Goal: Information Seeking & Learning: Learn about a topic

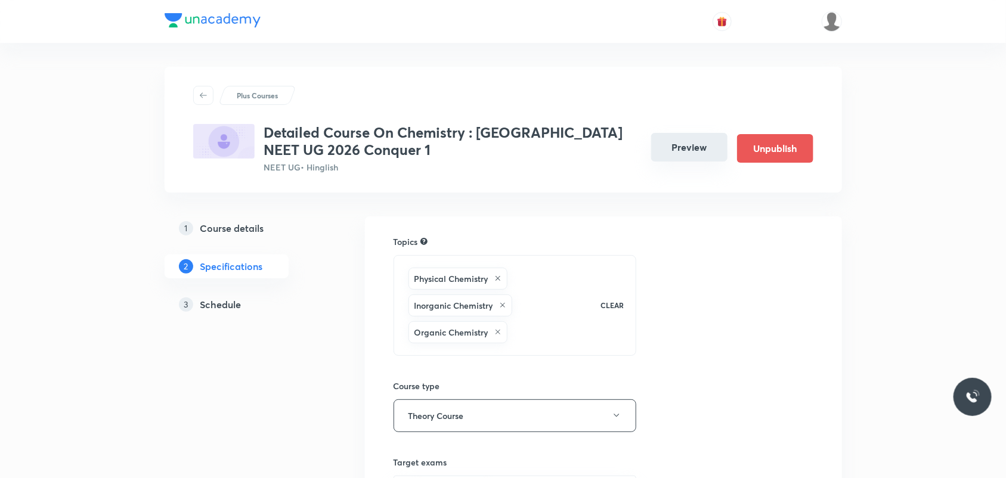
click at [689, 154] on button "Preview" at bounding box center [689, 147] width 76 height 29
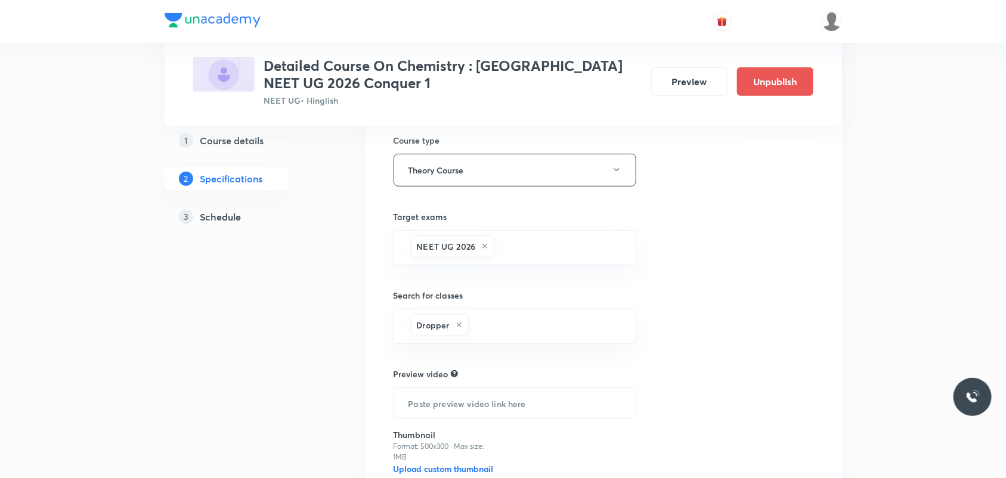
scroll to position [298, 0]
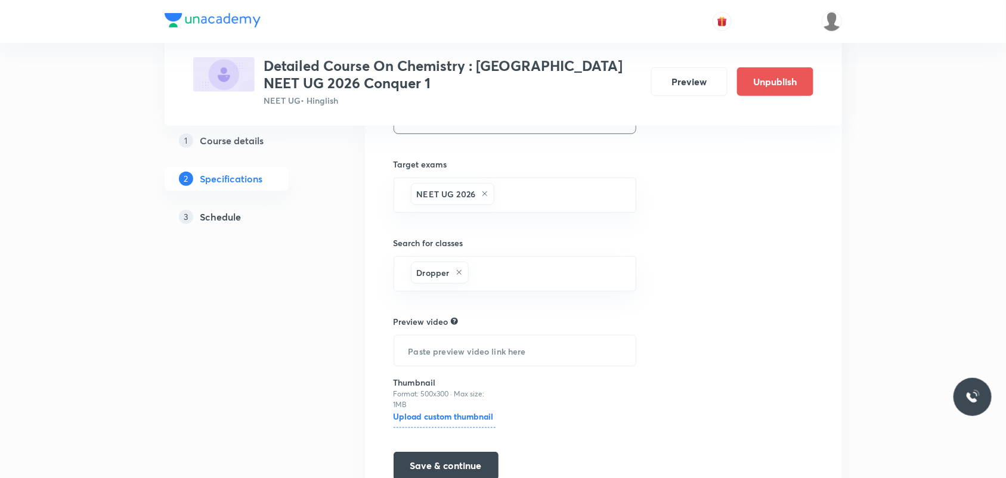
click at [210, 209] on h5 "Schedule" at bounding box center [220, 216] width 41 height 14
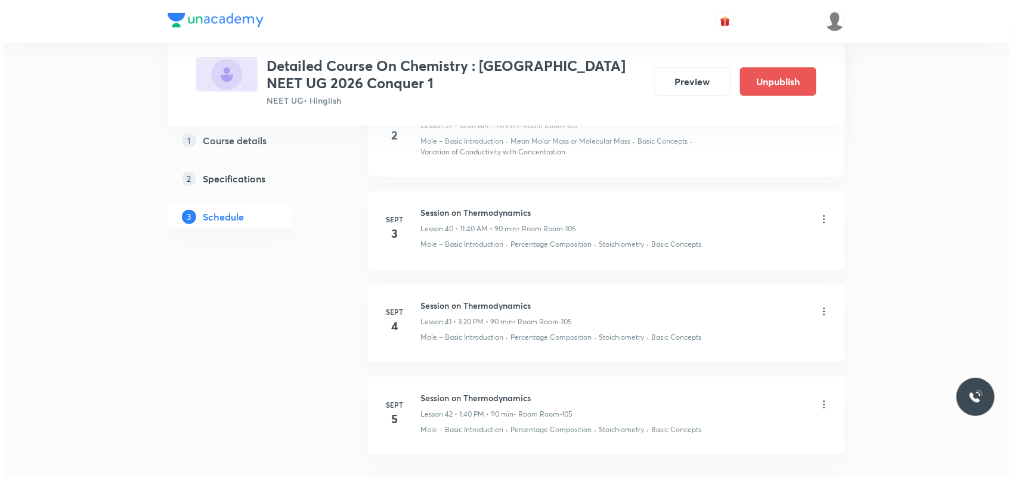
scroll to position [4570, 0]
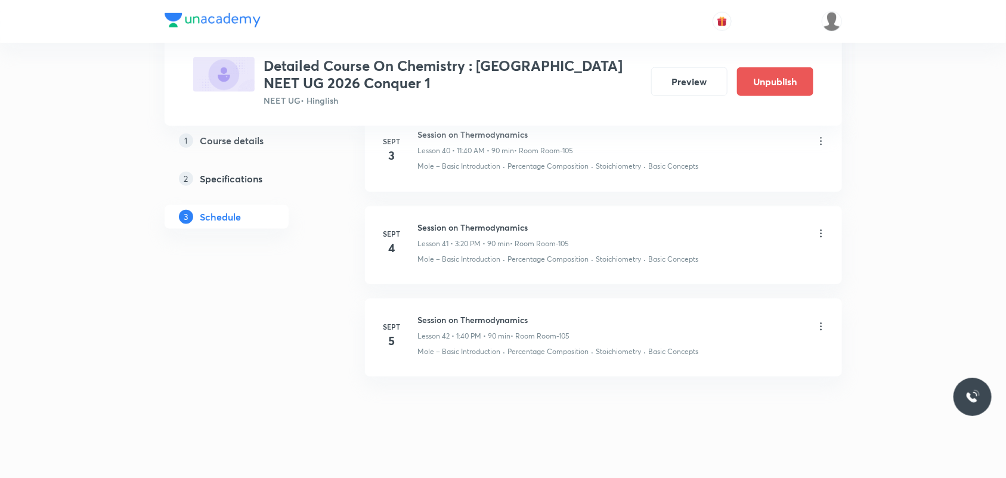
click at [827, 317] on li "Sept 5 Session on Thermodynamics Lesson 42 • 1:40 PM • 90 min • Room Room-105 M…" at bounding box center [603, 338] width 477 height 78
click at [820, 323] on icon at bounding box center [821, 327] width 2 height 8
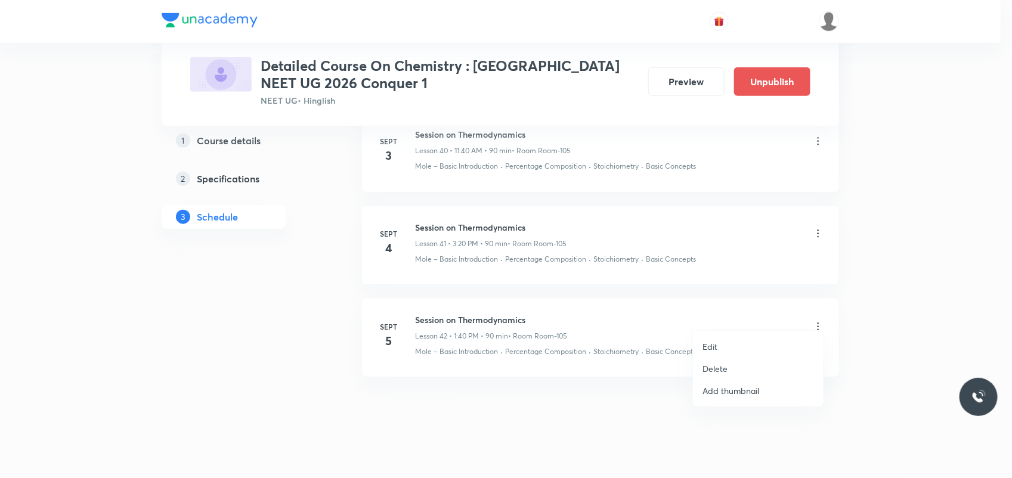
click at [747, 347] on li "Edit" at bounding box center [758, 347] width 131 height 22
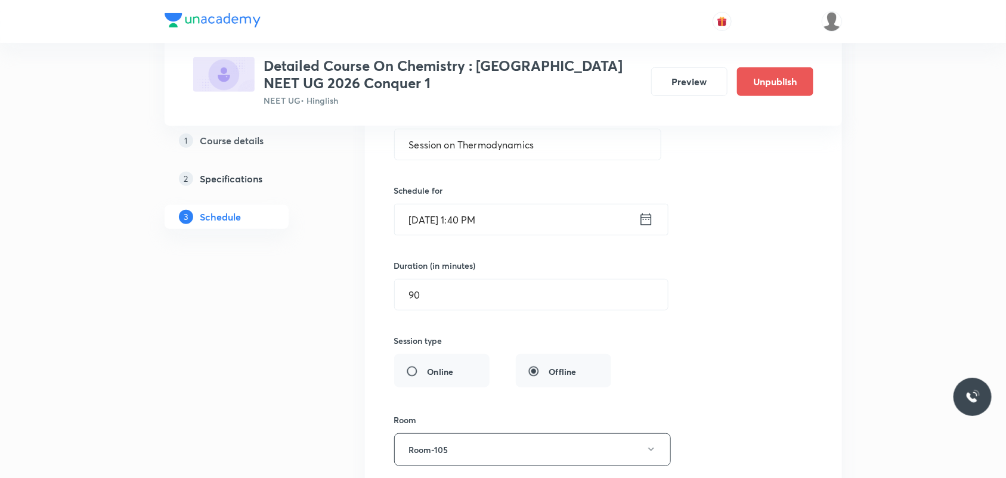
scroll to position [4163, 0]
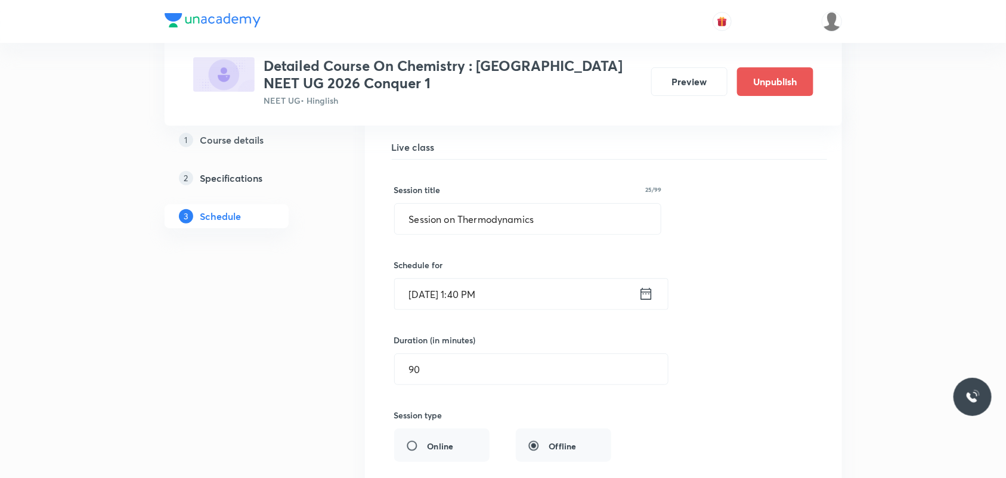
click at [639, 286] on icon at bounding box center [646, 294] width 15 height 17
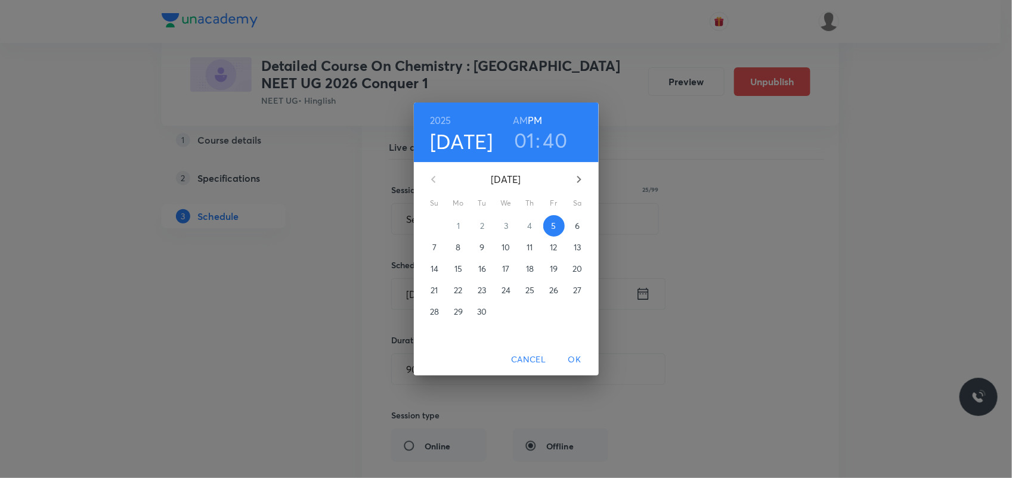
click at [577, 179] on icon "button" at bounding box center [579, 179] width 14 height 14
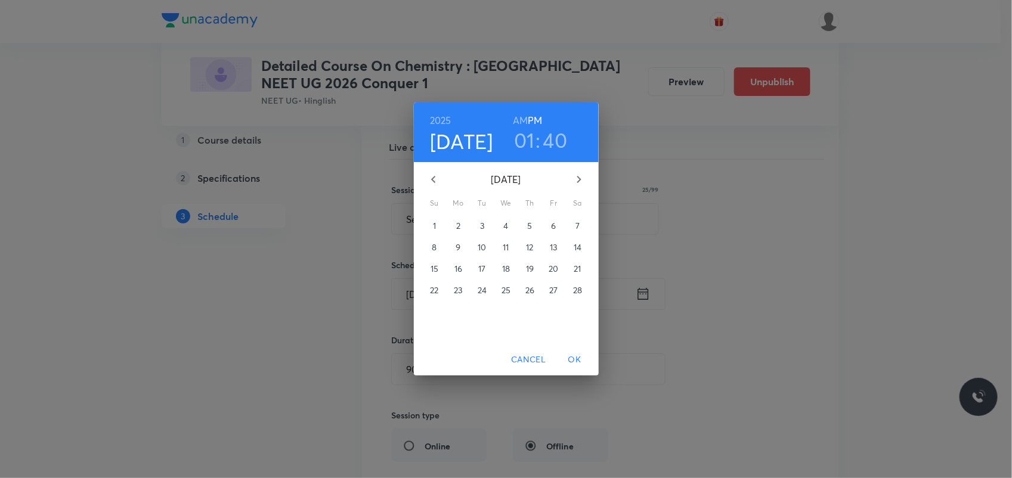
click at [546, 248] on span "13" at bounding box center [553, 248] width 21 height 12
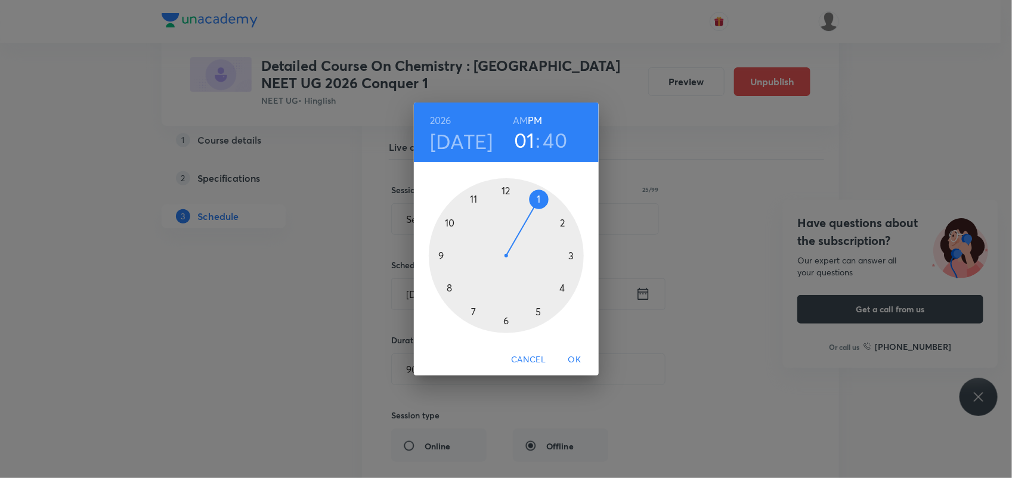
click at [576, 355] on span "OK" at bounding box center [575, 359] width 29 height 15
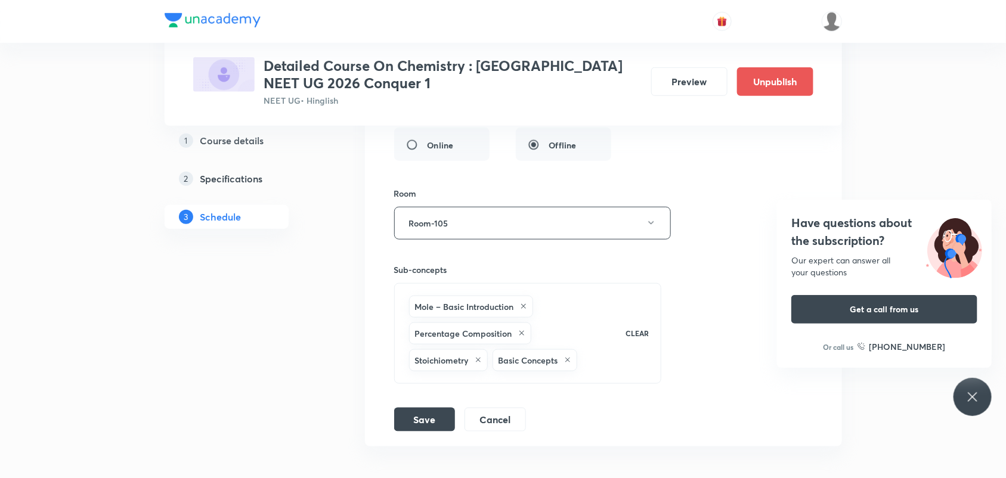
scroll to position [4536, 0]
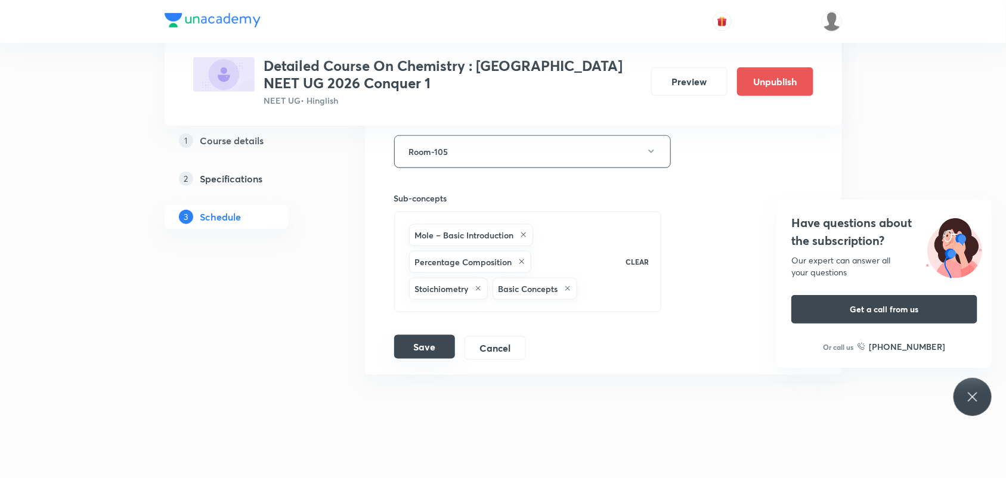
click at [438, 337] on button "Save" at bounding box center [424, 347] width 61 height 24
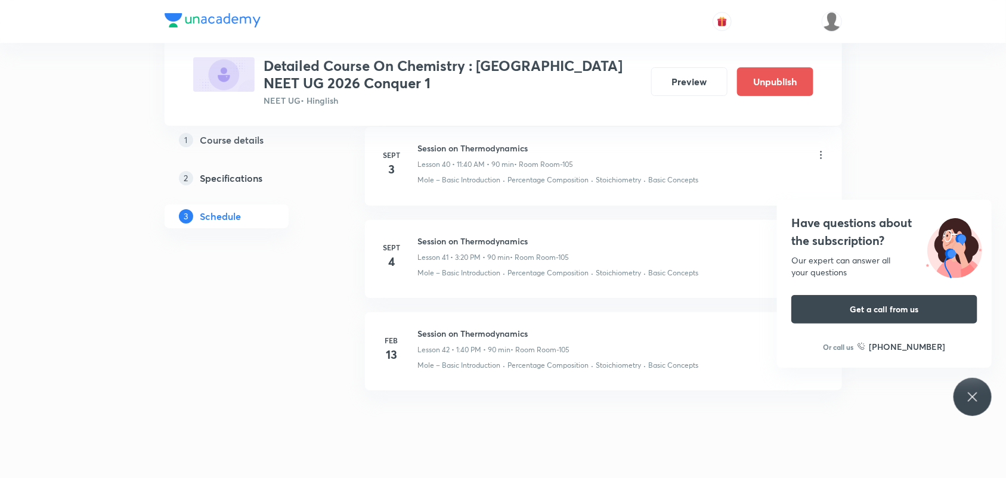
scroll to position [4020, 0]
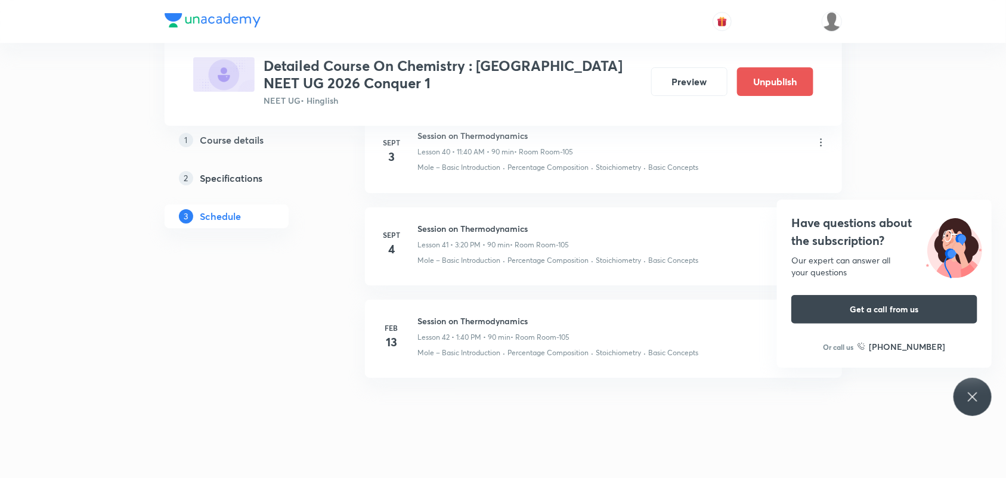
click at [969, 394] on icon at bounding box center [972, 396] width 9 height 9
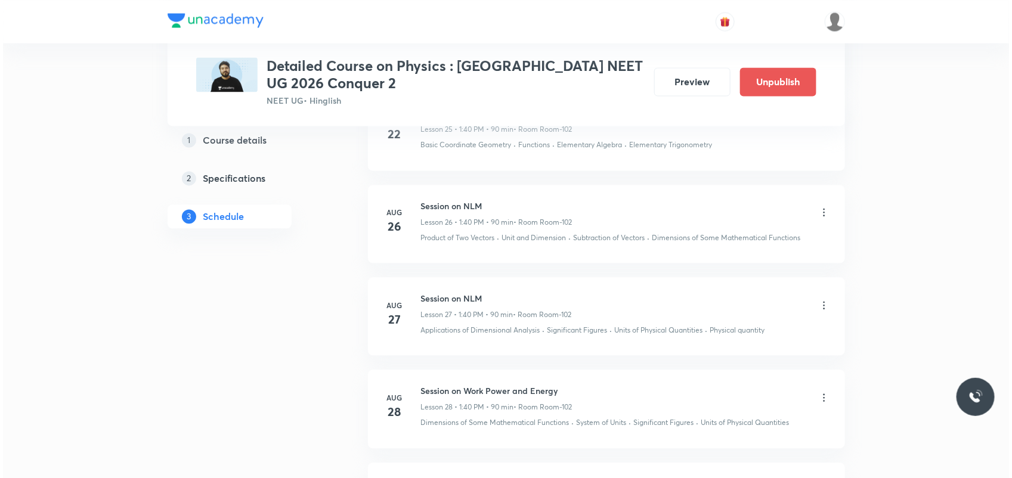
scroll to position [3614, 0]
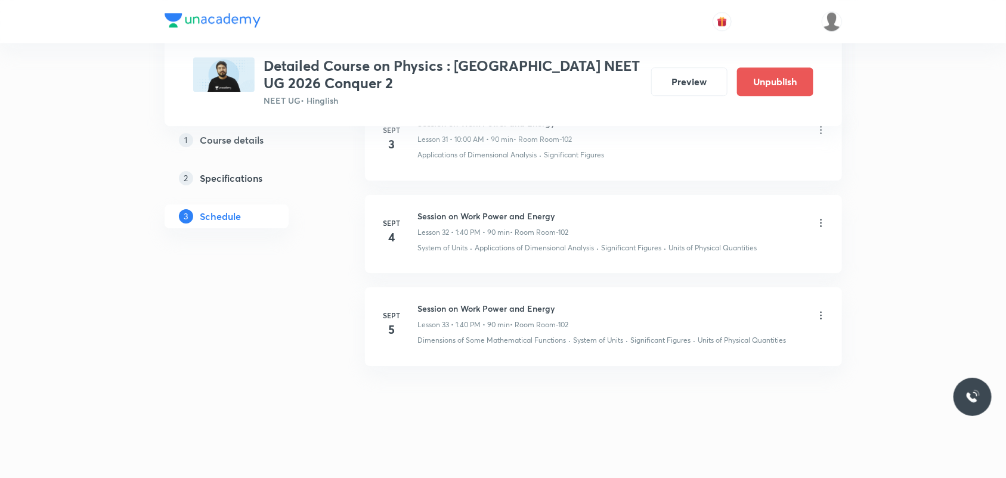
click at [821, 312] on icon at bounding box center [821, 315] width 2 height 8
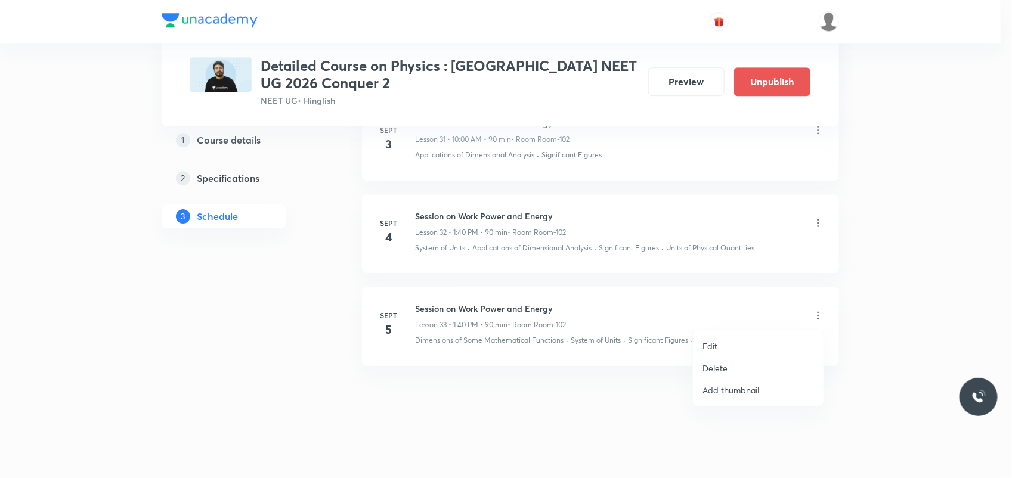
click at [720, 343] on li "Edit" at bounding box center [758, 346] width 131 height 22
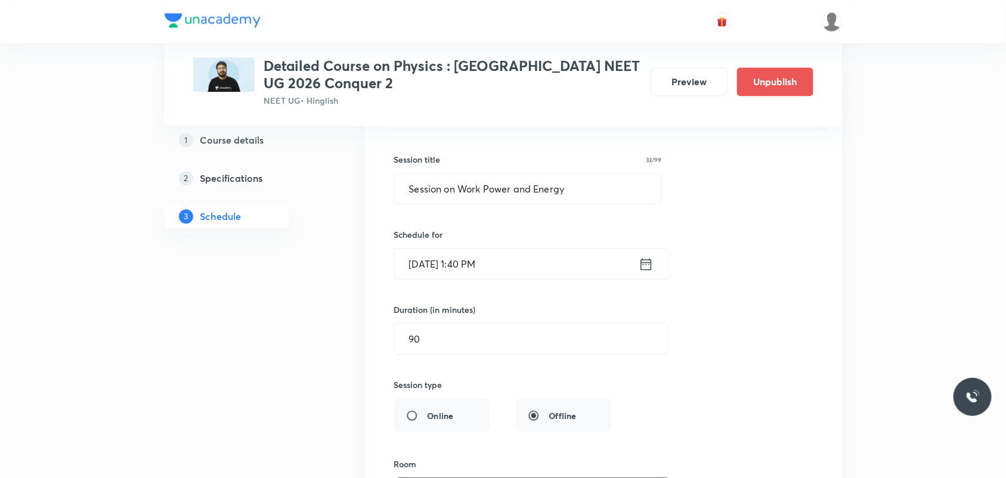
scroll to position [3219, 0]
click at [648, 269] on icon at bounding box center [646, 263] width 11 height 12
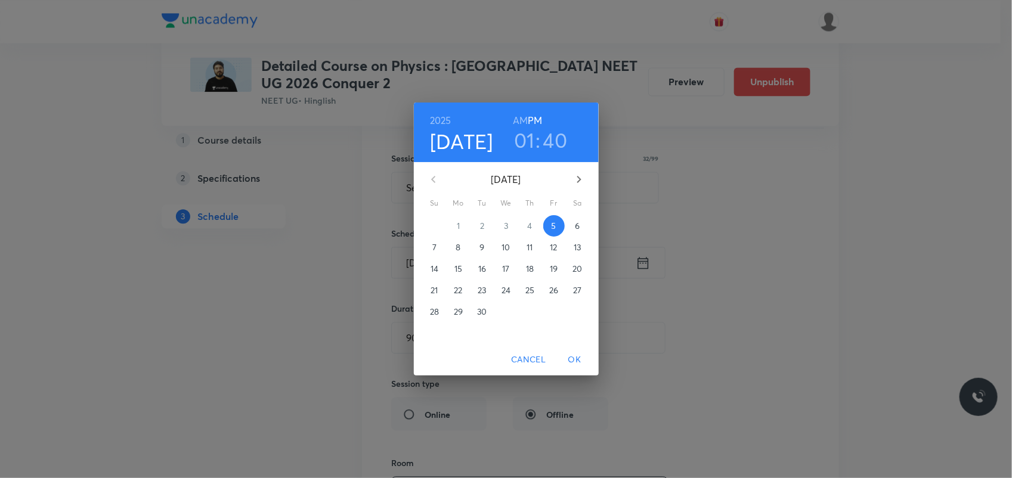
click at [577, 181] on icon "button" at bounding box center [579, 179] width 14 height 14
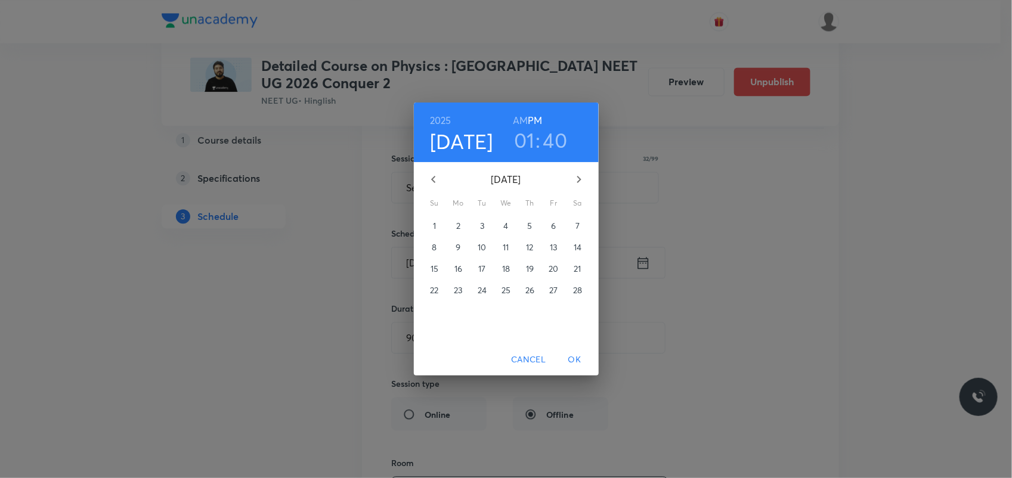
click at [500, 252] on span "11" at bounding box center [506, 248] width 21 height 12
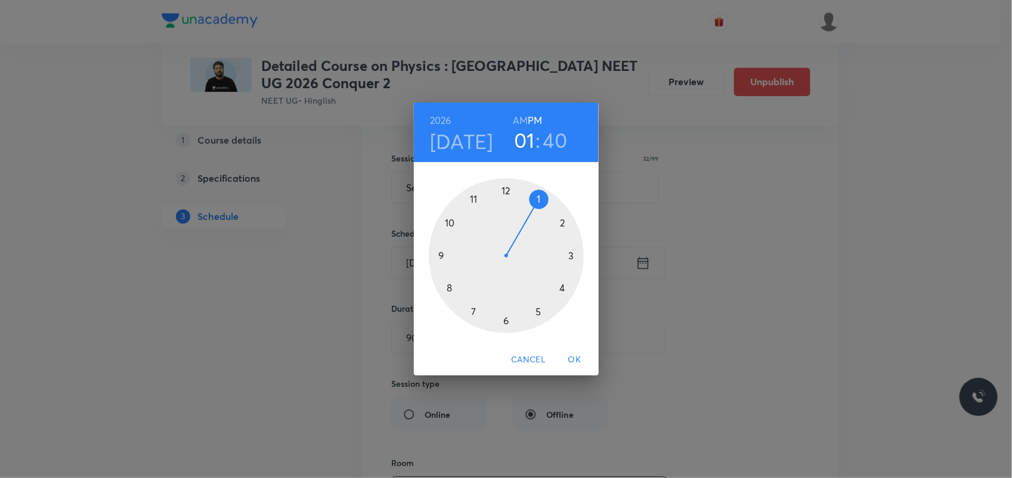
click at [568, 362] on span "OK" at bounding box center [575, 359] width 29 height 15
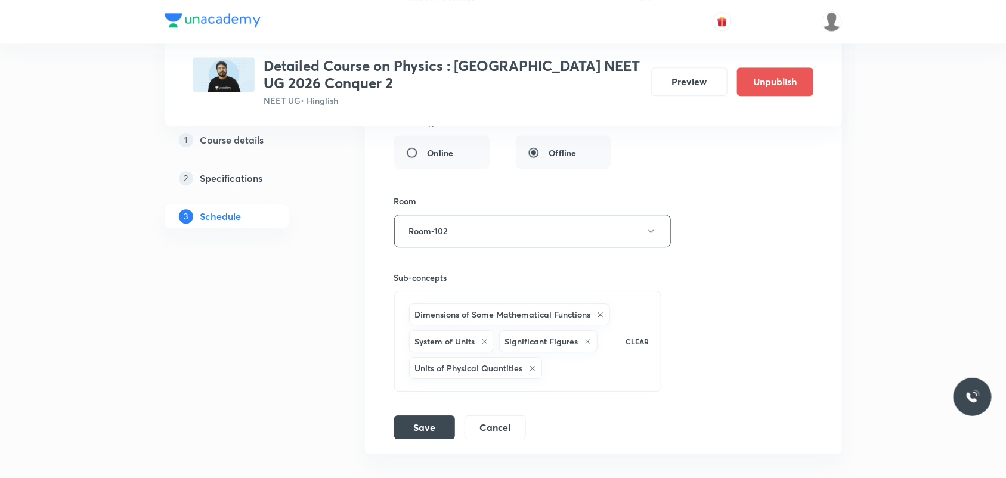
scroll to position [3517, 0]
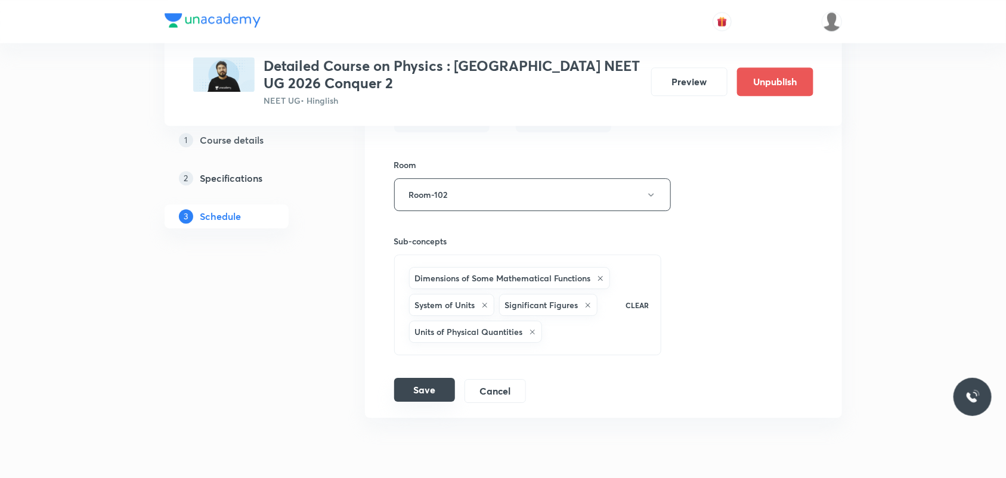
click at [430, 402] on button "Save" at bounding box center [424, 390] width 61 height 24
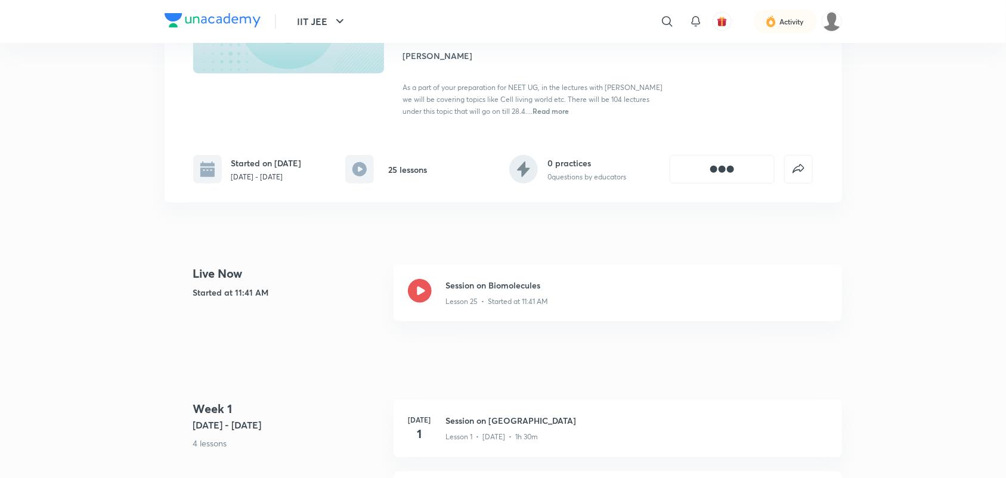
scroll to position [224, 0]
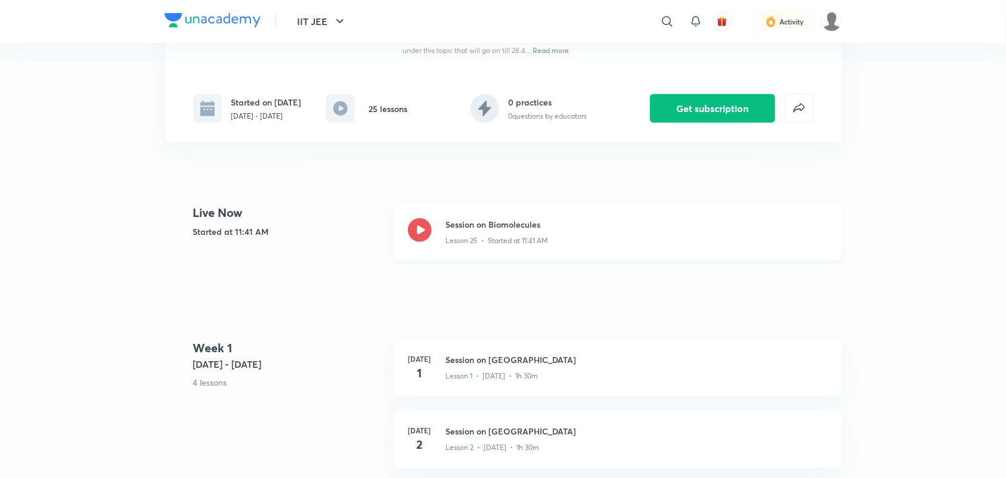
click at [412, 219] on icon at bounding box center [420, 230] width 24 height 24
click at [421, 230] on icon at bounding box center [420, 230] width 24 height 24
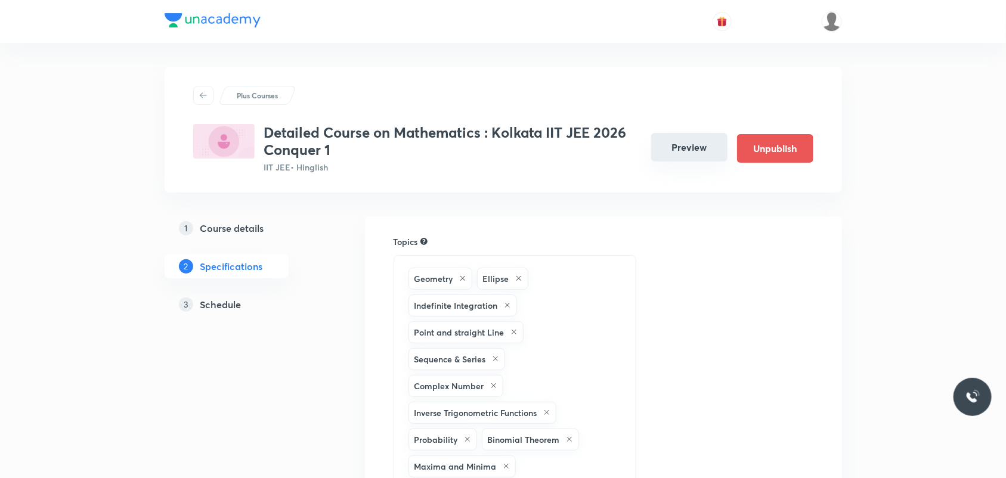
click at [695, 150] on button "Preview" at bounding box center [689, 147] width 76 height 29
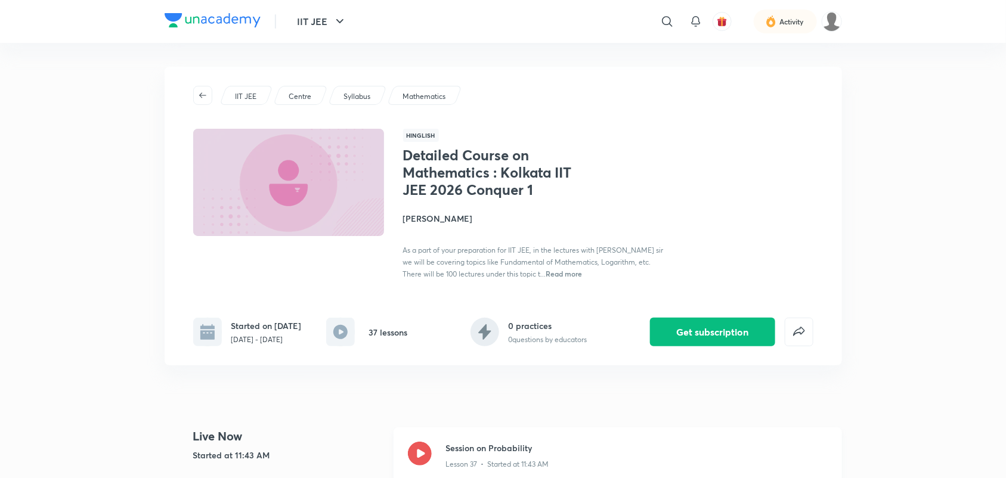
click at [420, 460] on icon at bounding box center [420, 454] width 24 height 24
click at [425, 462] on icon at bounding box center [420, 454] width 24 height 24
